Goal: Information Seeking & Learning: Learn about a topic

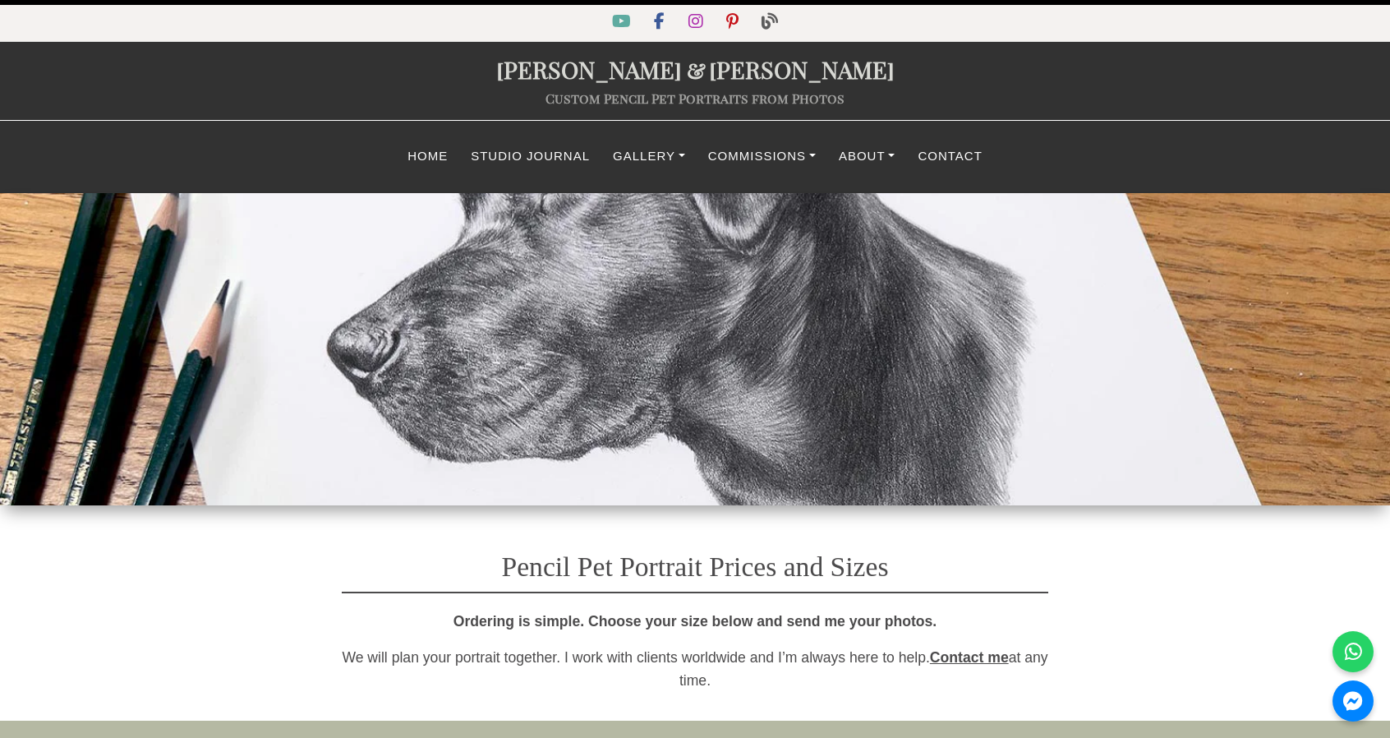
scroll to position [1643, 0]
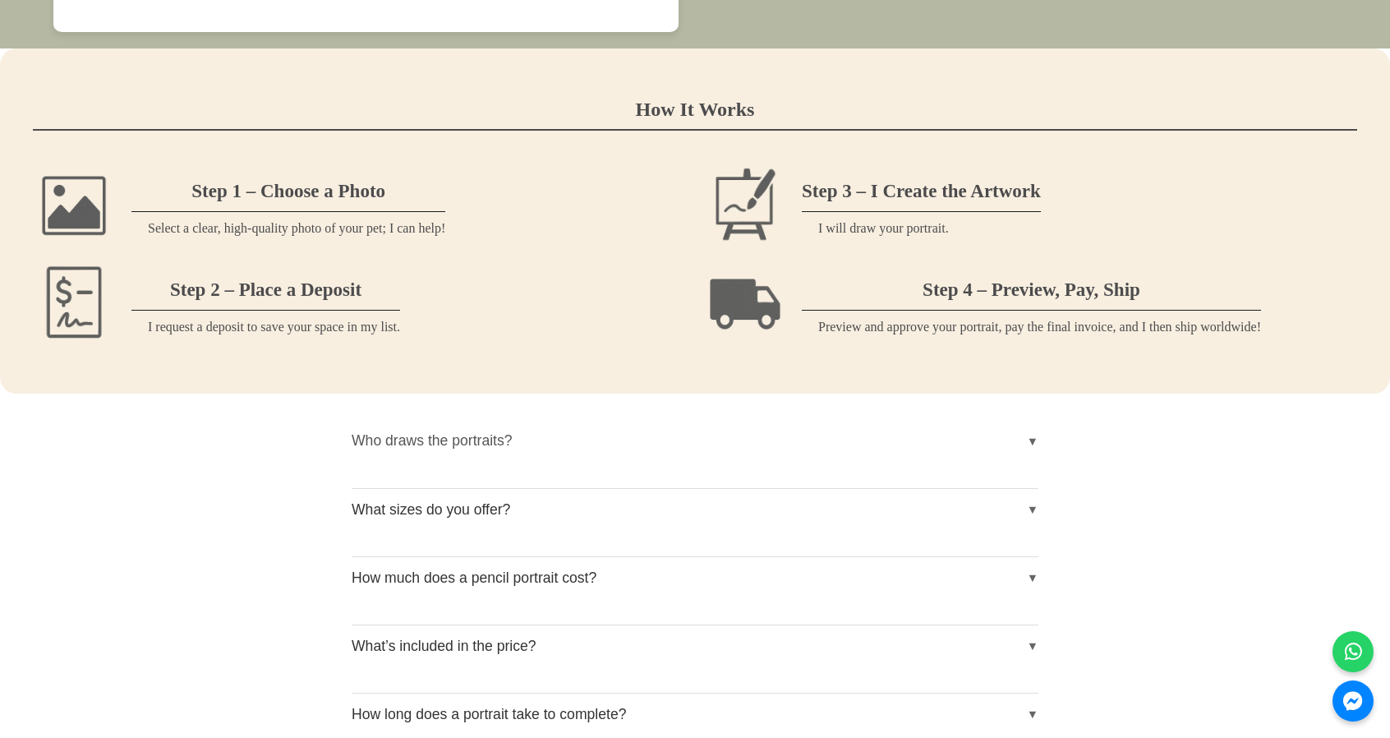
click at [1037, 444] on button "Who draws the portraits?" at bounding box center [695, 440] width 687 height 41
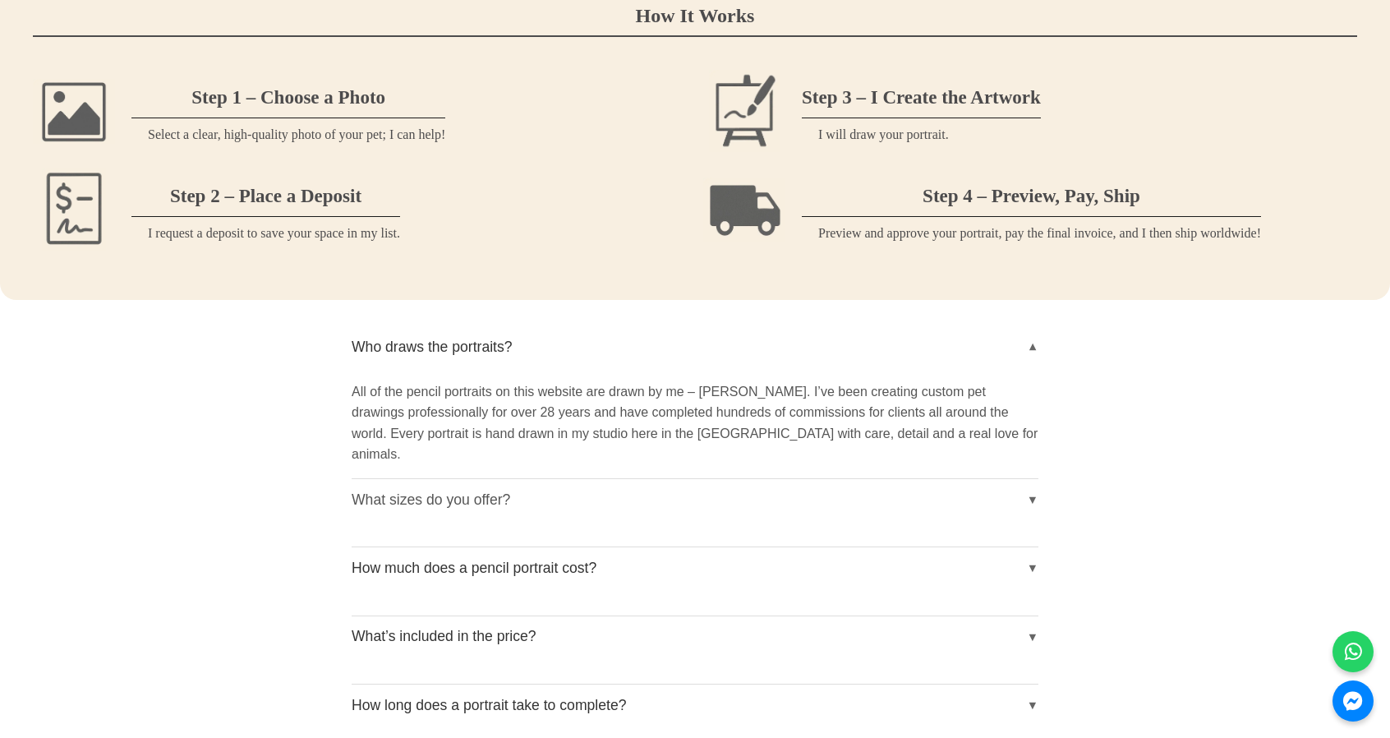
scroll to position [1807, 0]
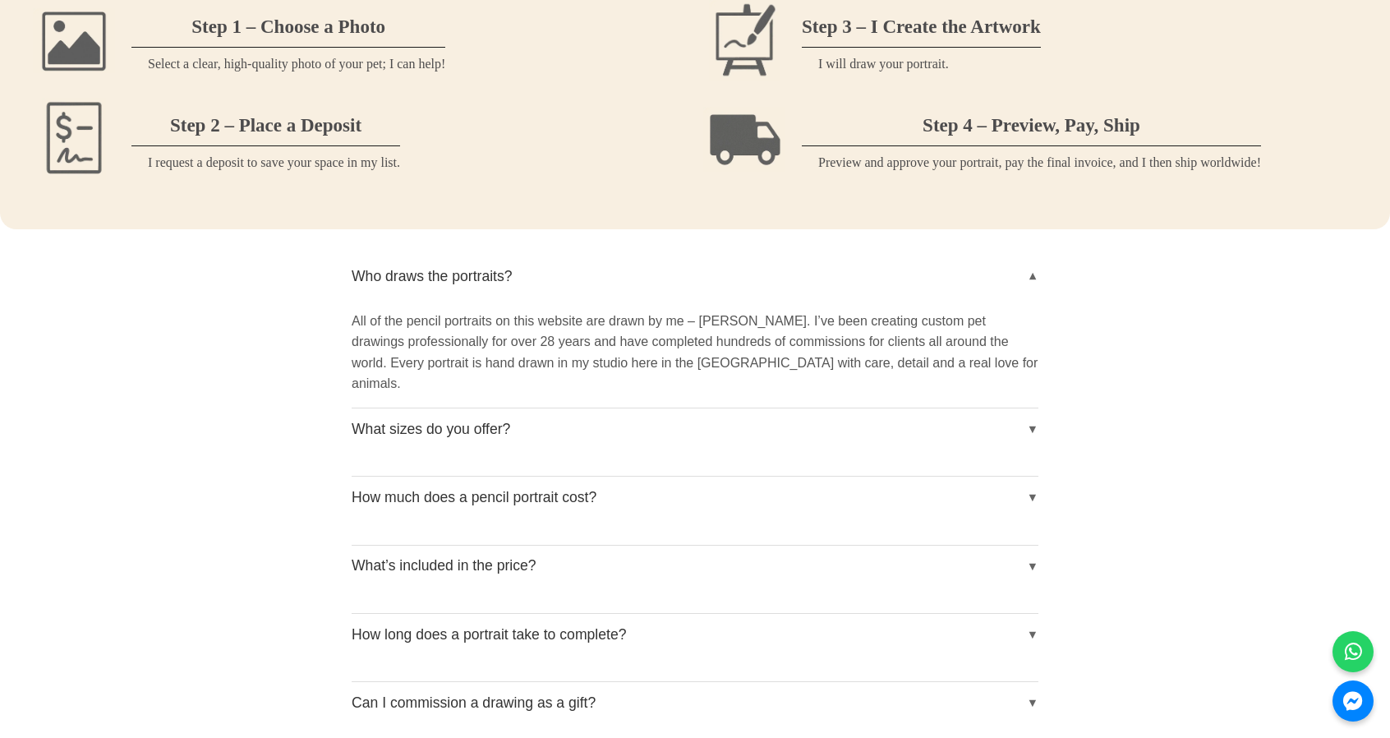
drag, startPoint x: 352, startPoint y: 329, endPoint x: 687, endPoint y: 340, distance: 336.1
click at [687, 340] on p "All of the pencil portraits on this website are drawn by me – [PERSON_NAME]. I’…" at bounding box center [695, 352] width 687 height 84
drag, startPoint x: 993, startPoint y: 345, endPoint x: 966, endPoint y: 324, distance: 34.5
click at [990, 367] on p "All of the pencil portraits on this website are drawn by me – [PERSON_NAME]. I’…" at bounding box center [695, 352] width 687 height 84
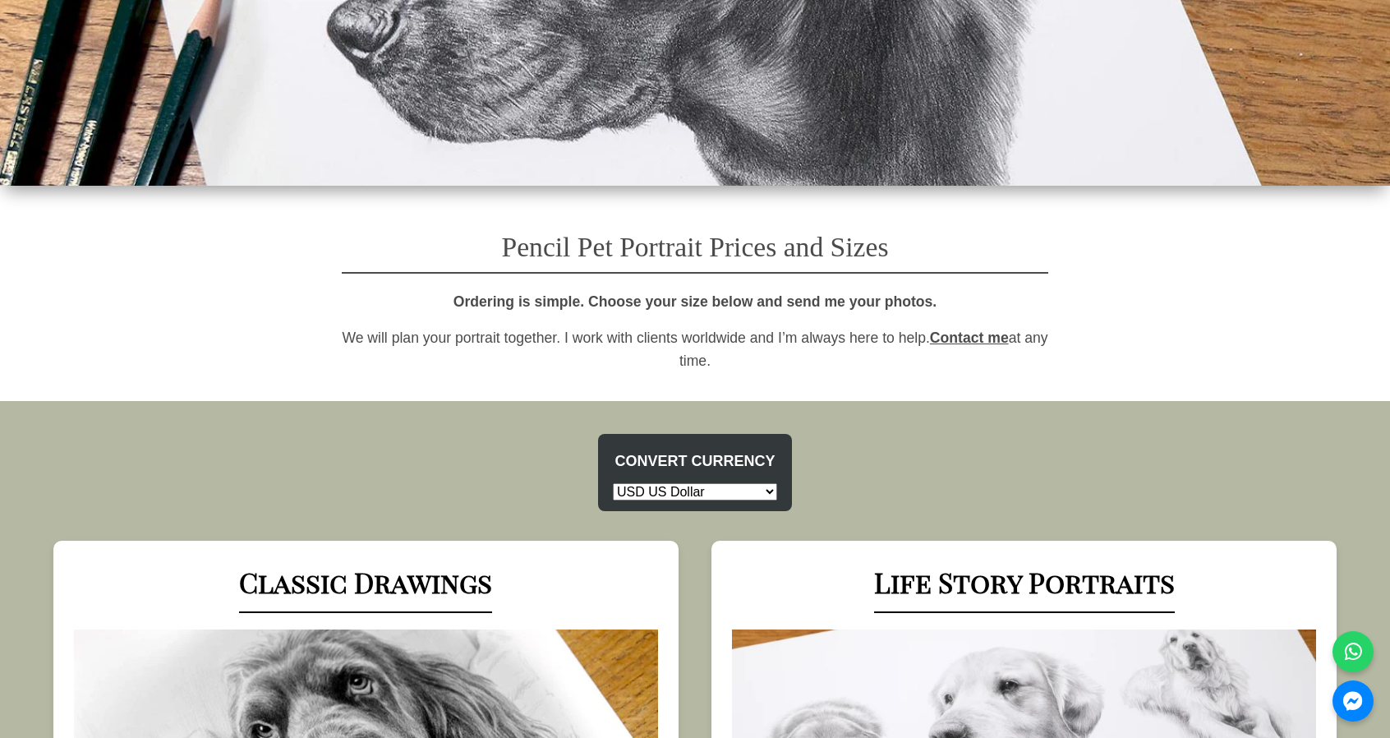
scroll to position [0, 0]
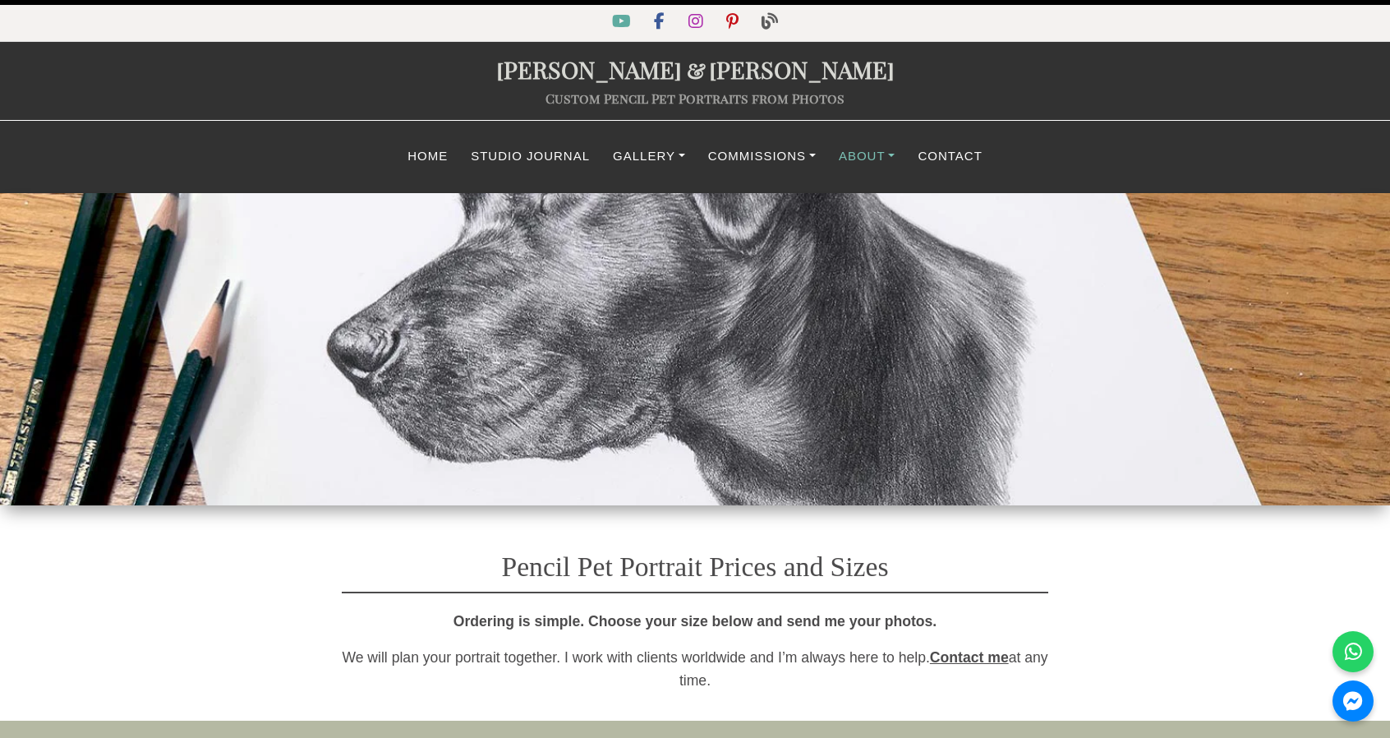
click at [857, 155] on link "About" at bounding box center [867, 156] width 80 height 32
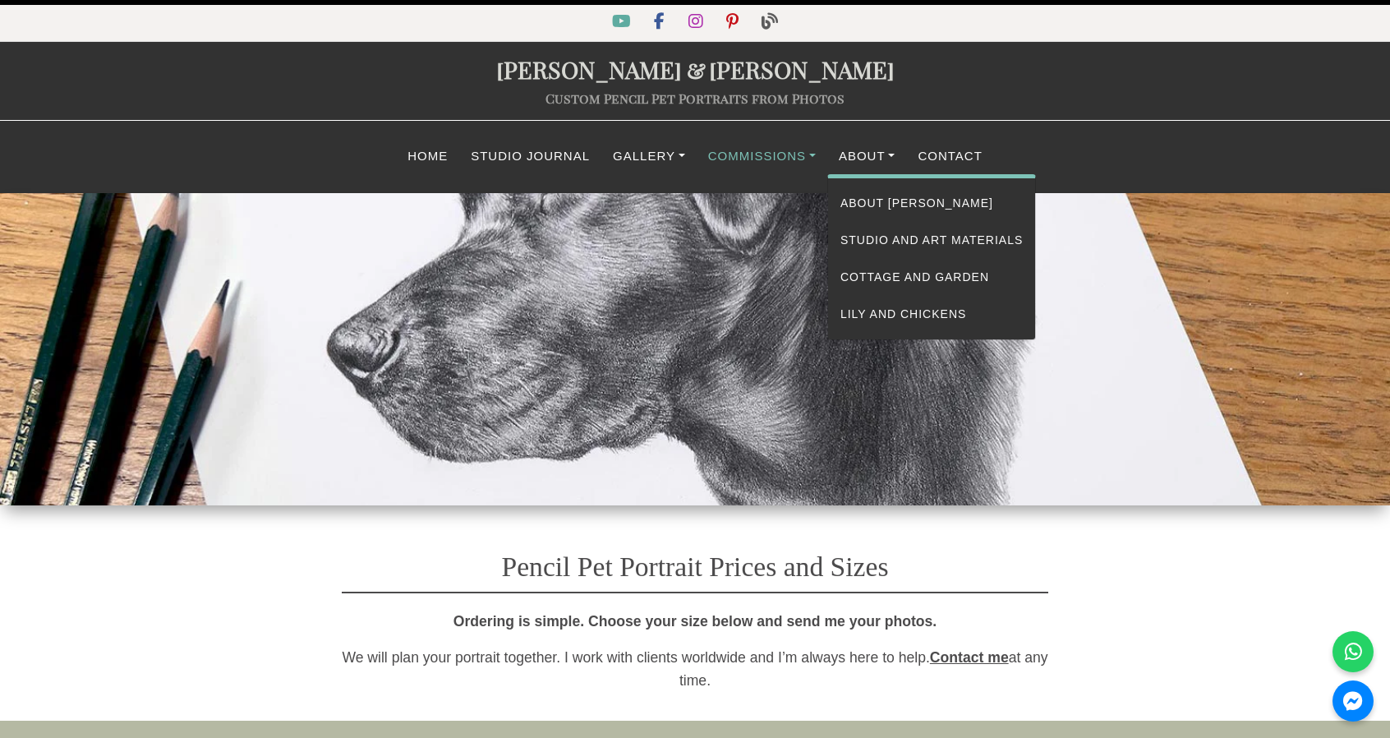
click at [738, 155] on link "Commissions" at bounding box center [761, 156] width 131 height 32
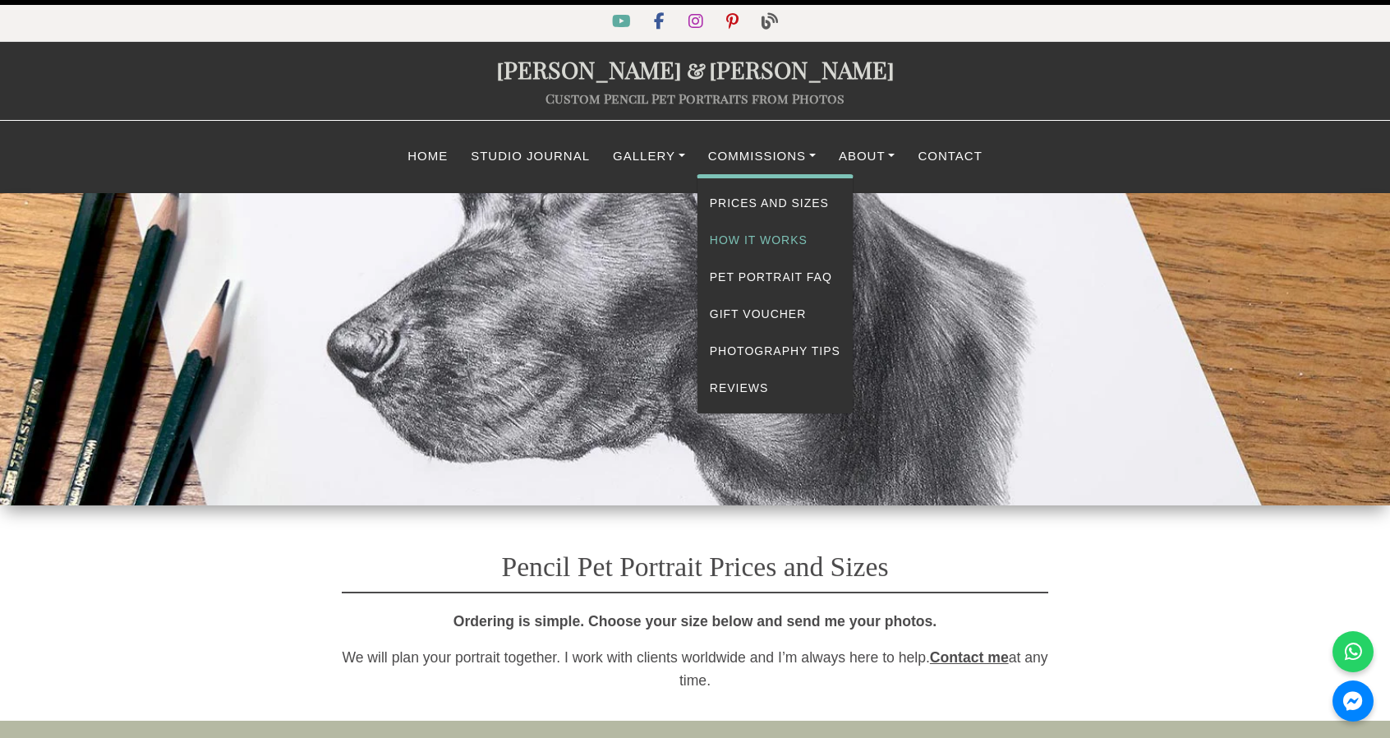
click at [741, 243] on link "How It Works" at bounding box center [774, 240] width 155 height 37
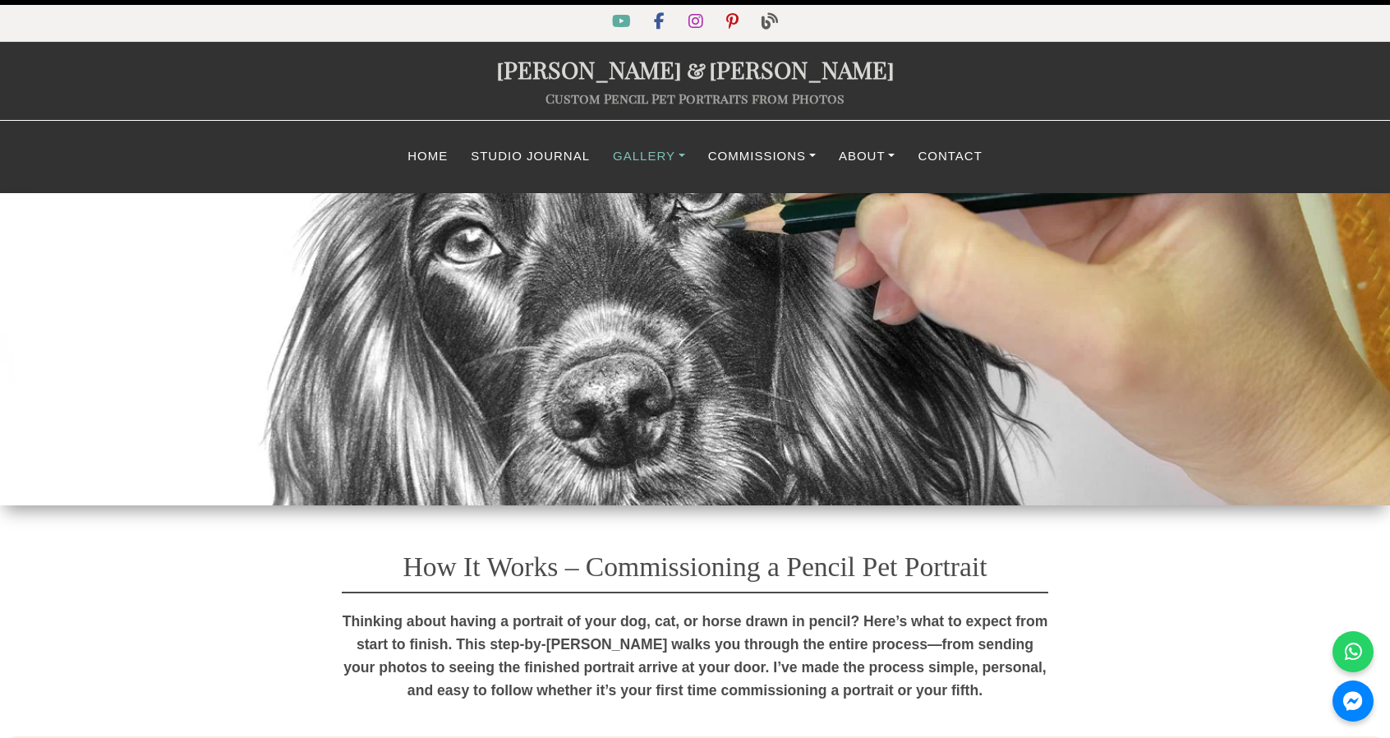
click at [669, 154] on link "Gallery" at bounding box center [648, 156] width 95 height 32
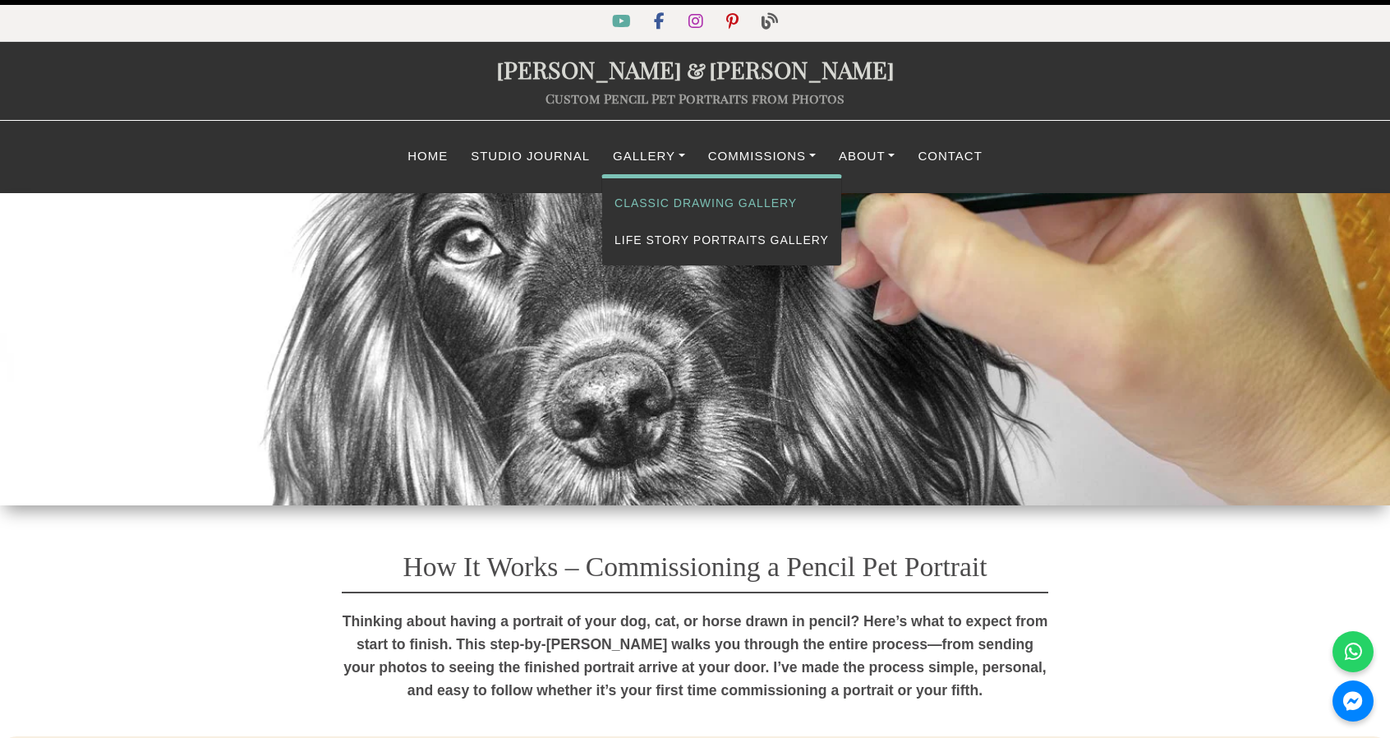
click at [656, 195] on link "Classic Drawing Gallery" at bounding box center [721, 203] width 239 height 37
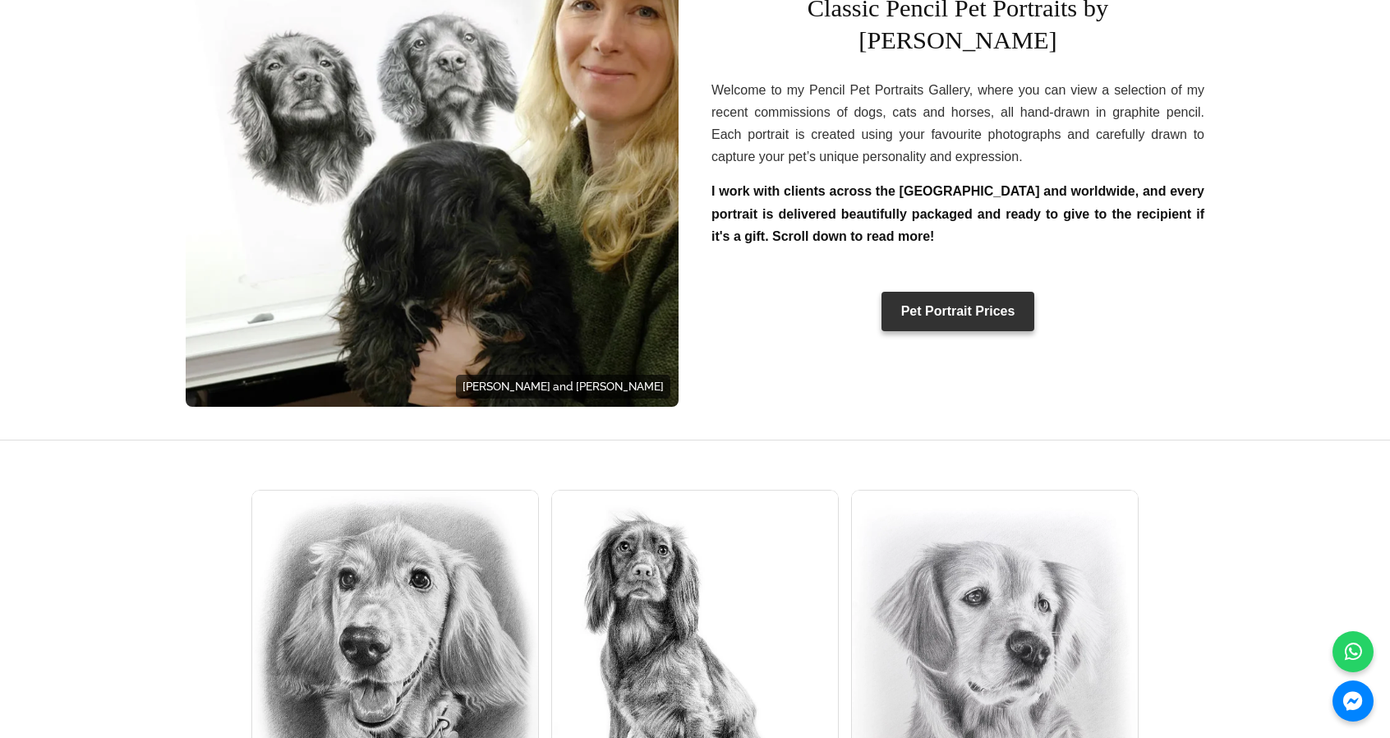
scroll to position [493, 0]
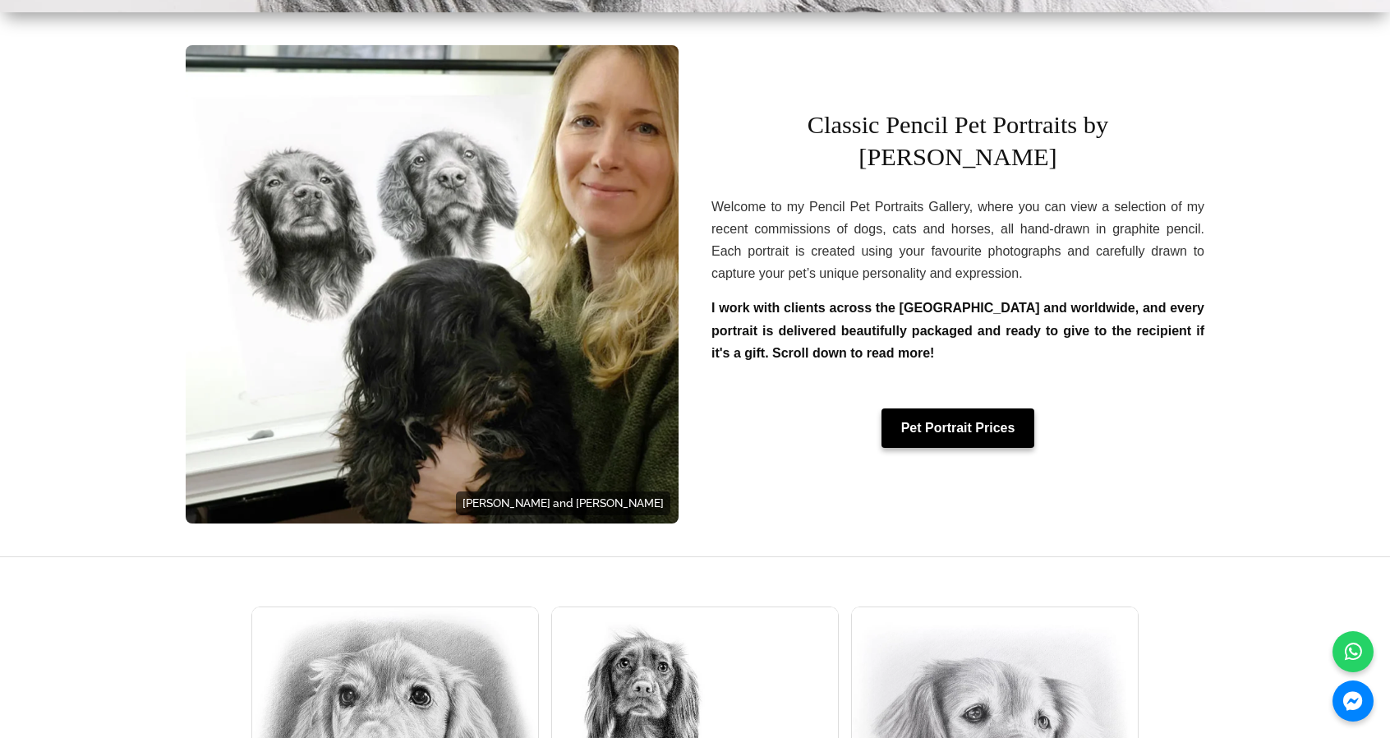
click at [939, 414] on link "Pet Portrait Prices" at bounding box center [958, 427] width 154 height 39
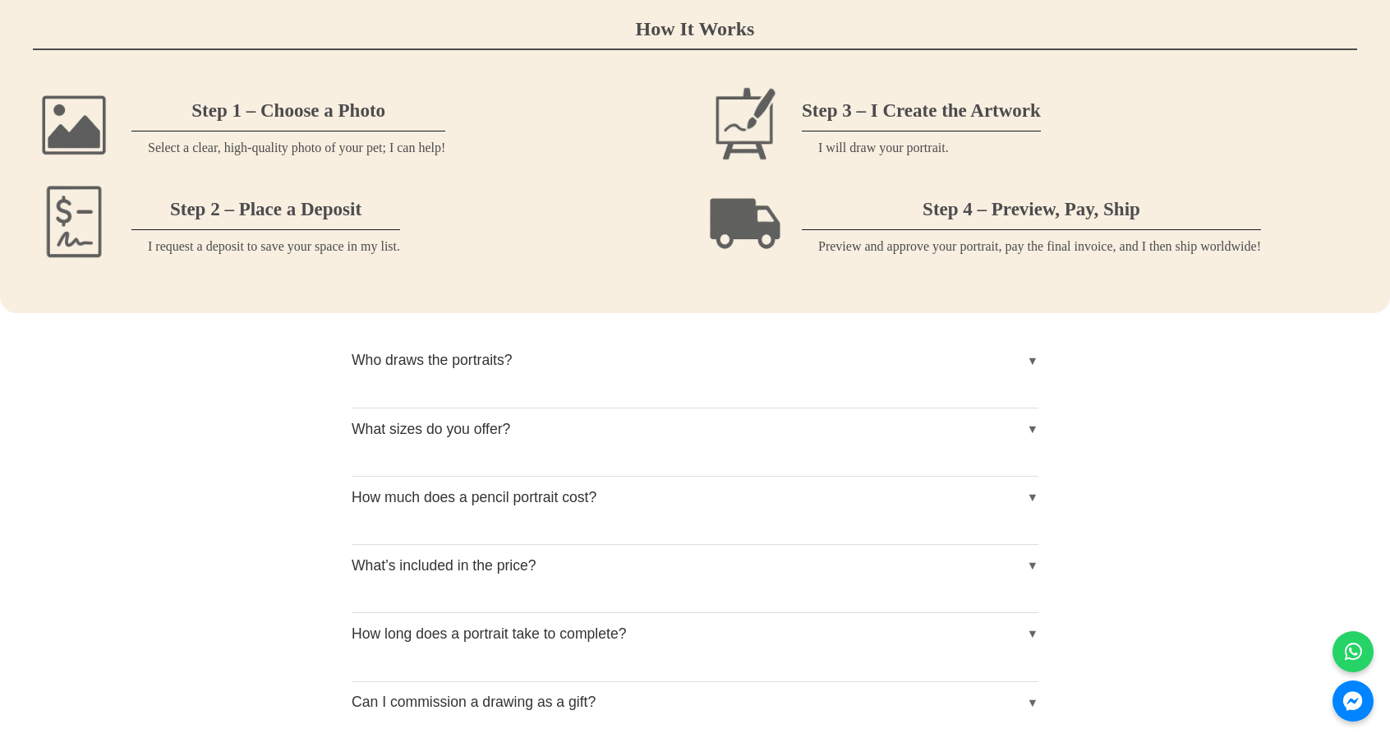
scroll to position [1725, 0]
click at [1032, 425] on button "What sizes do you offer?" at bounding box center [695, 427] width 687 height 41
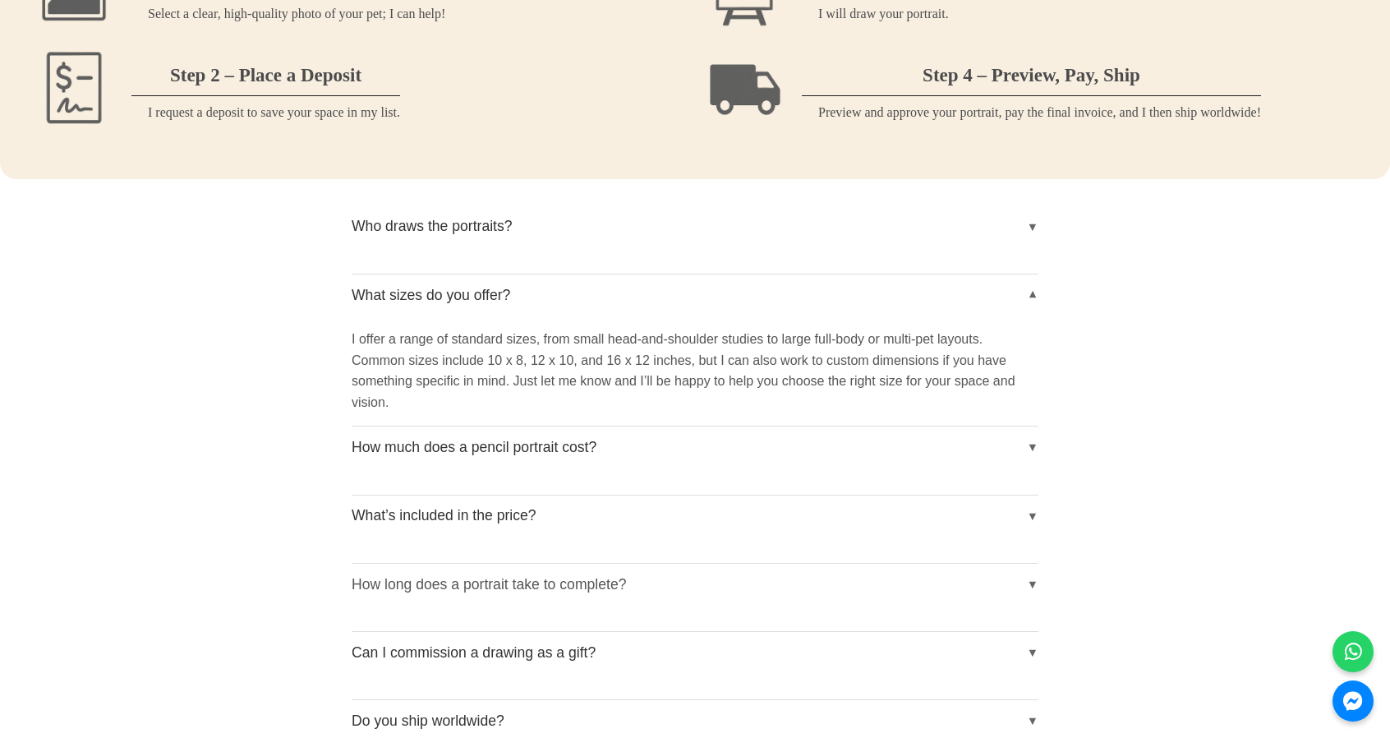
scroll to position [1971, 0]
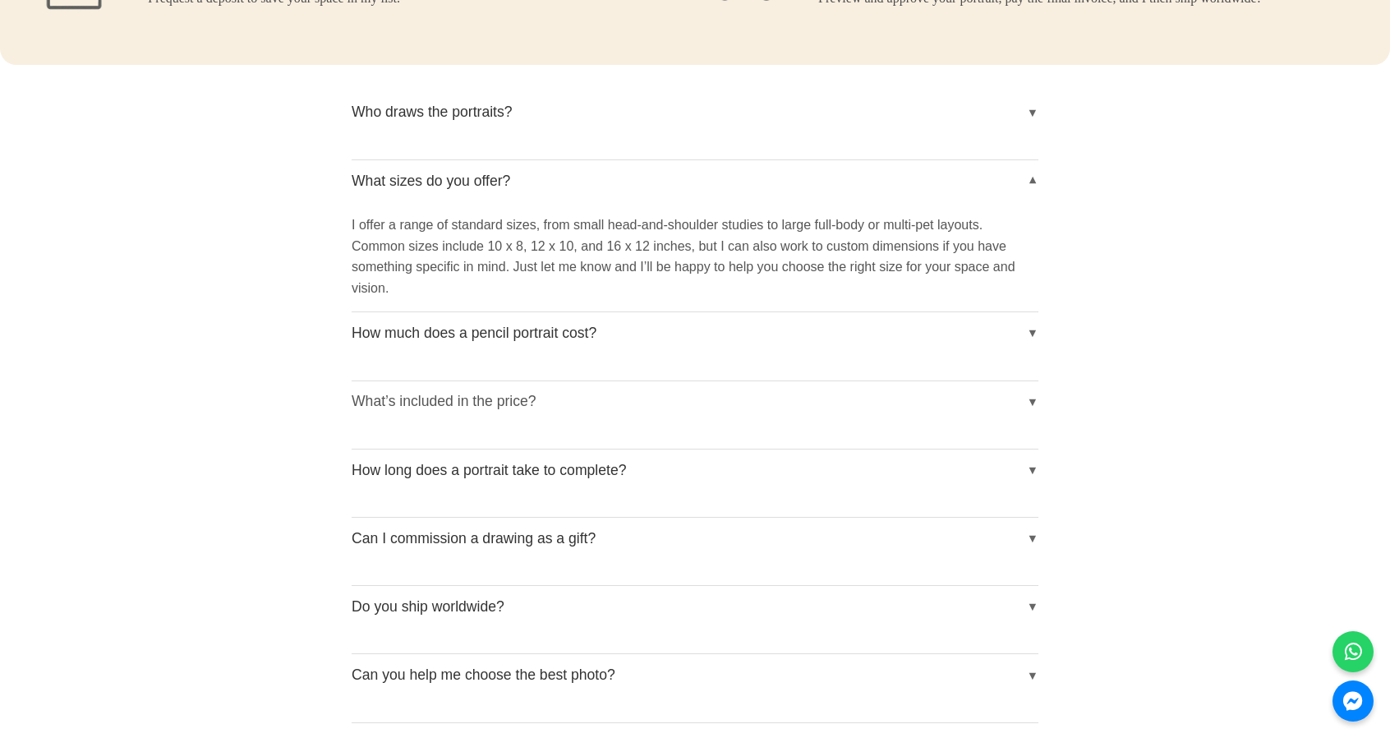
click at [580, 418] on button "What’s included in the price?" at bounding box center [695, 401] width 687 height 41
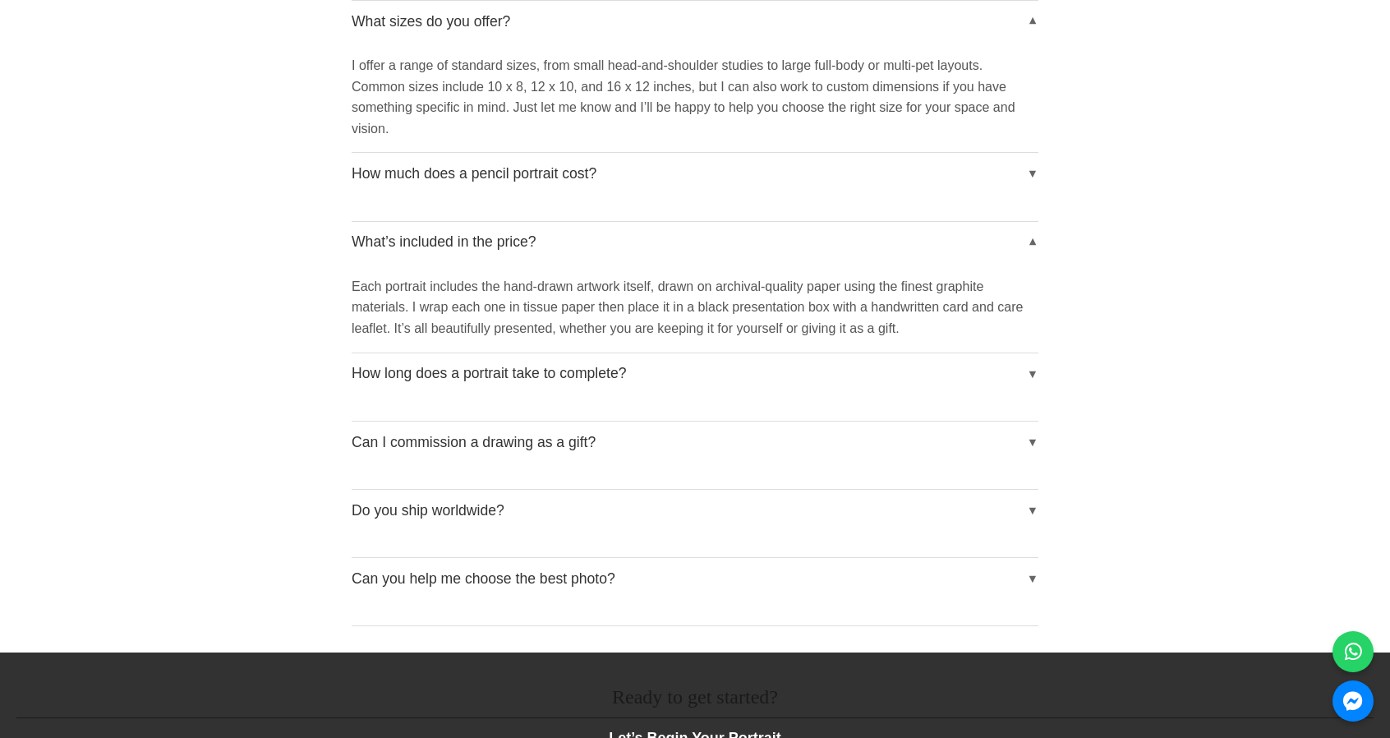
scroll to position [2135, 0]
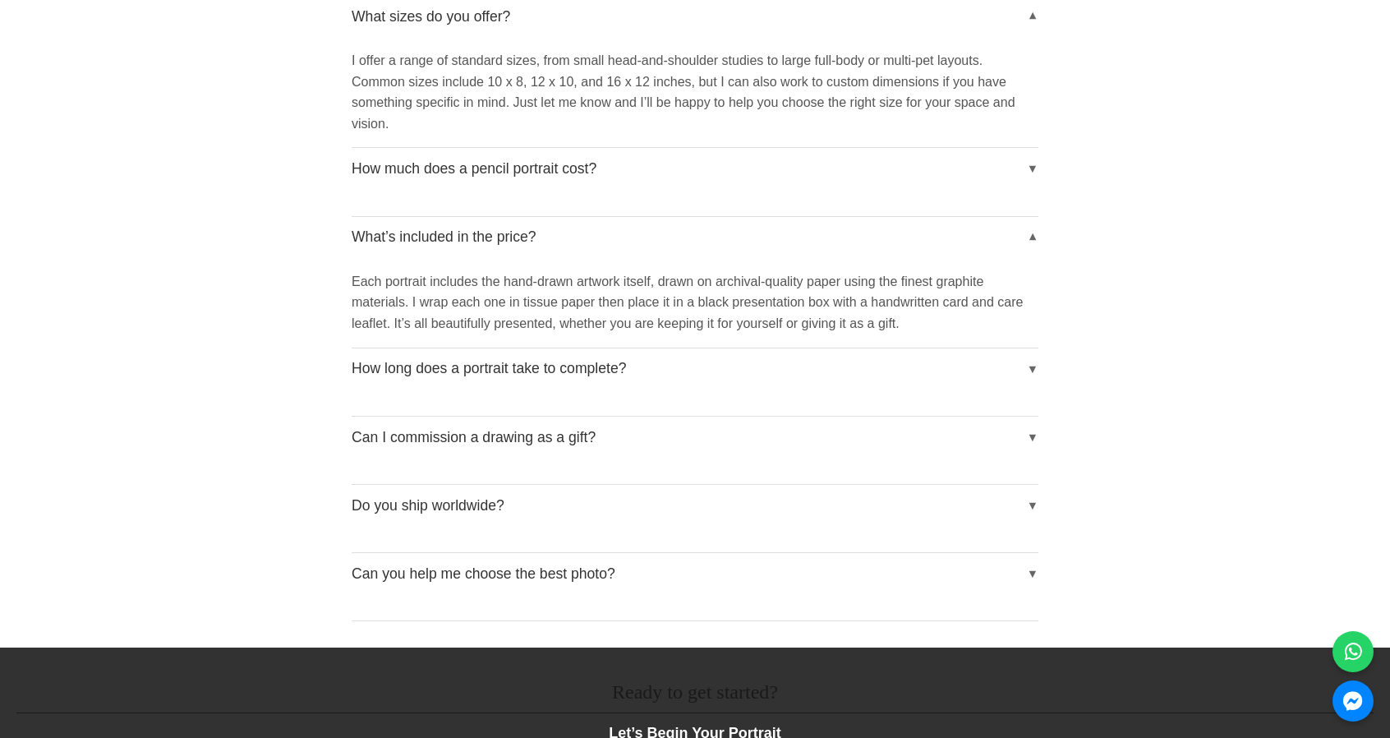
drag, startPoint x: 834, startPoint y: 301, endPoint x: 784, endPoint y: 296, distance: 51.2
click at [784, 296] on p "Each portrait includes the hand-drawn artwork itself, drawn on archival-quality…" at bounding box center [695, 302] width 687 height 63
click at [614, 359] on button "How long does a portrait take to complete?" at bounding box center [695, 368] width 687 height 41
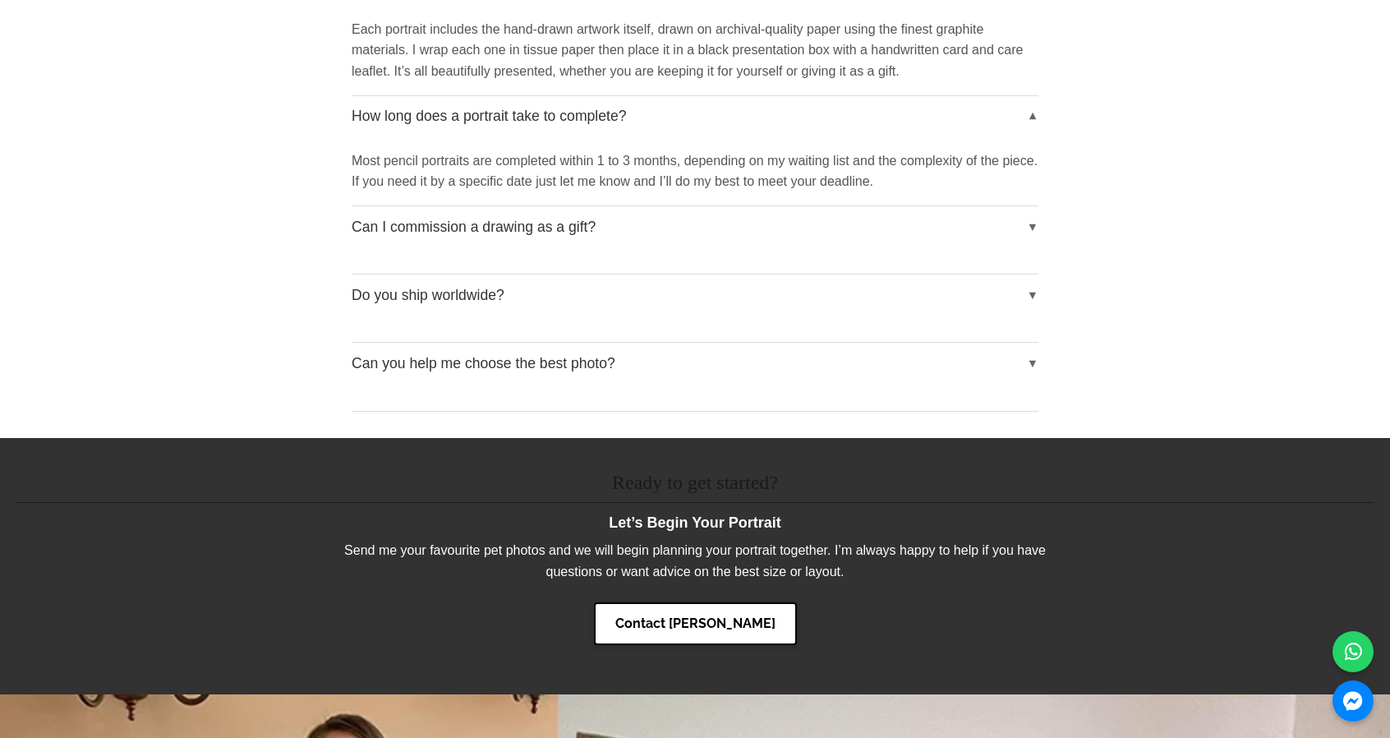
scroll to position [2464, 0]
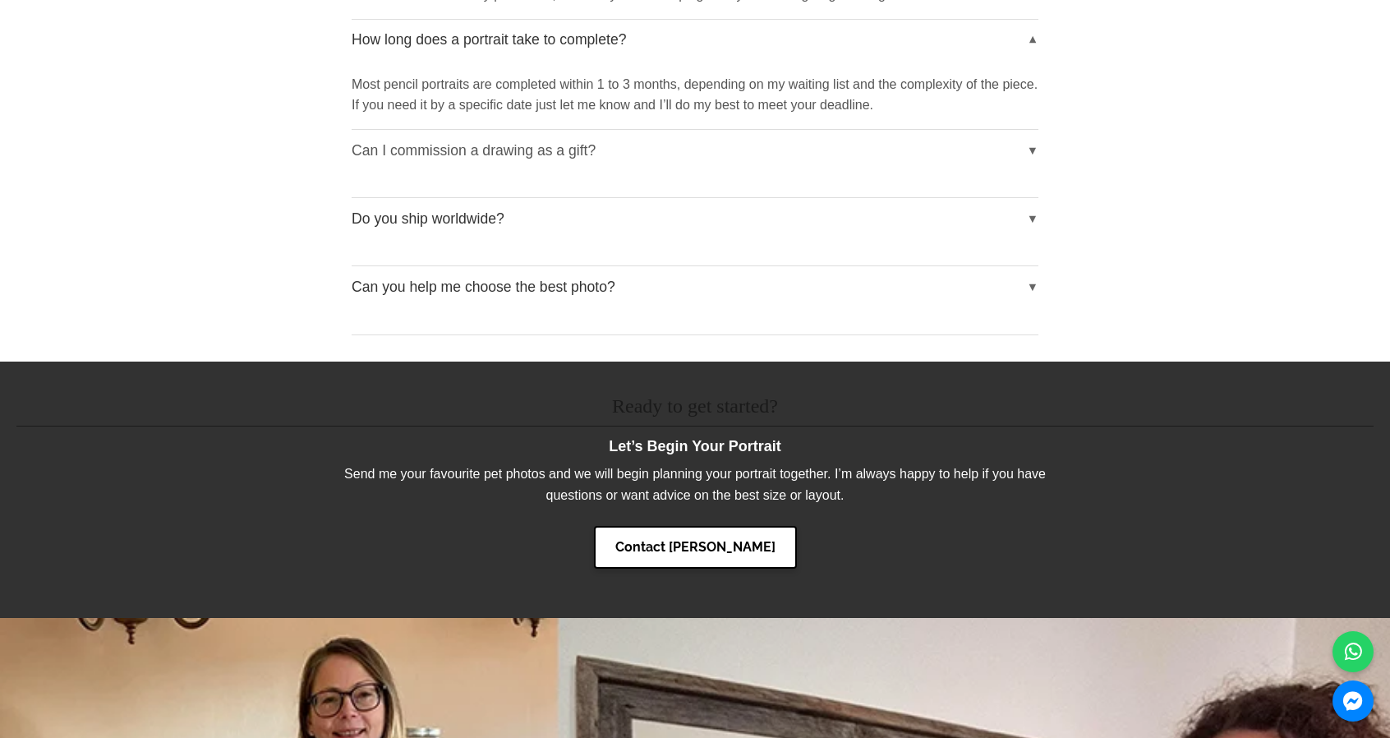
click at [509, 166] on button "Can I commission a drawing as a gift?" at bounding box center [695, 150] width 687 height 41
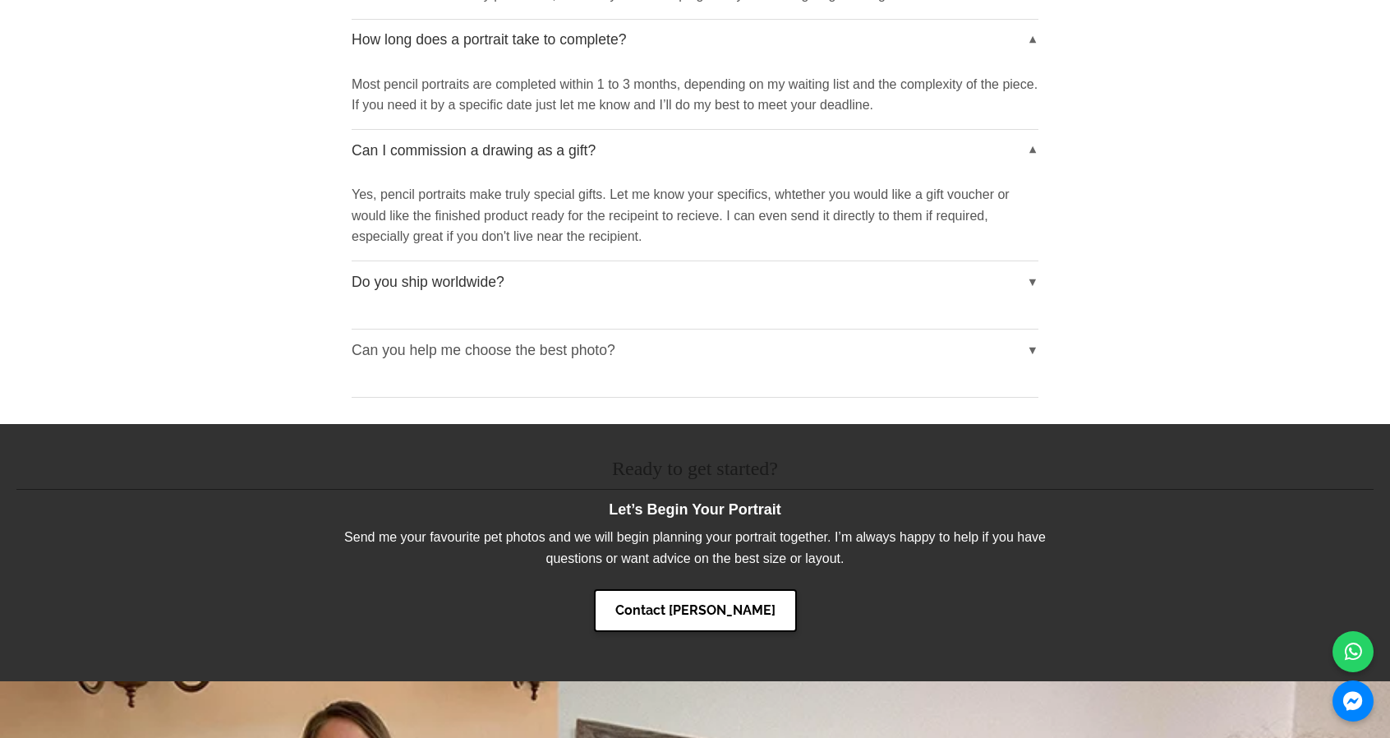
click at [806, 359] on button "Can you help me choose the best photo?" at bounding box center [695, 349] width 687 height 41
